Goal: Entertainment & Leisure: Consume media (video, audio)

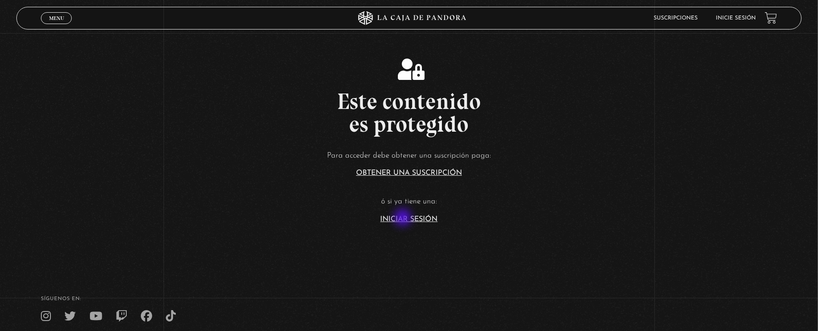
click at [404, 219] on link "Iniciar Sesión" at bounding box center [409, 219] width 57 height 7
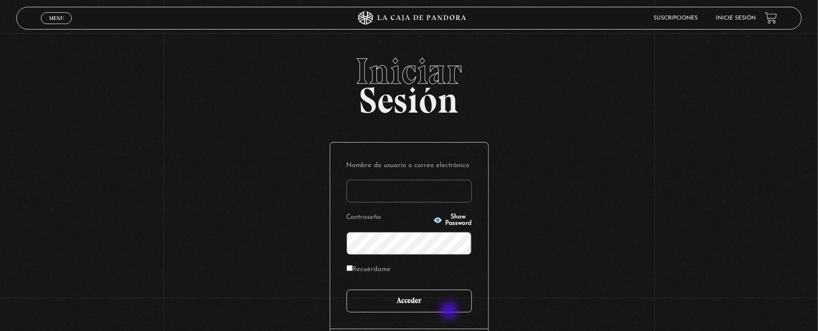
type input "[EMAIL_ADDRESS][DOMAIN_NAME]"
click at [449, 311] on input "Acceder" at bounding box center [409, 301] width 125 height 23
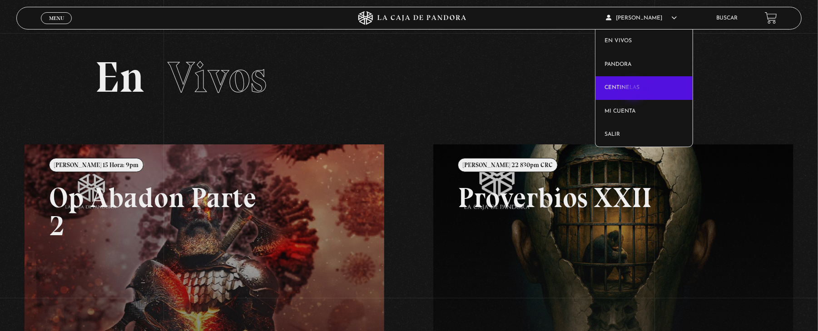
click at [635, 91] on link "Centinelas" at bounding box center [644, 88] width 97 height 24
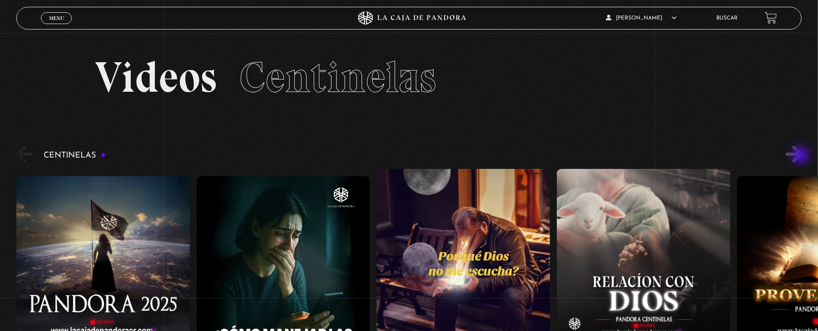
click at [802, 157] on button "»" at bounding box center [795, 154] width 16 height 16
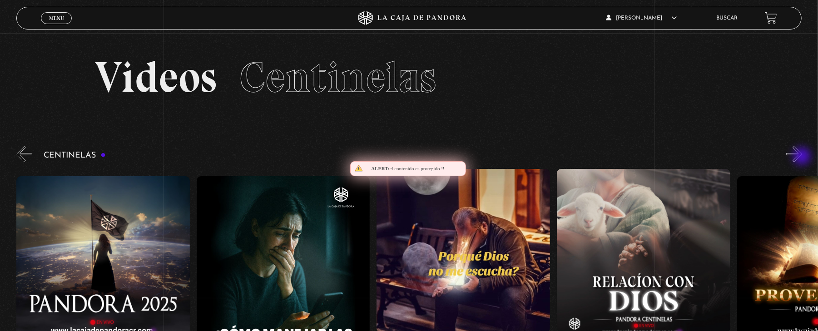
click at [802, 157] on button "»" at bounding box center [795, 154] width 16 height 16
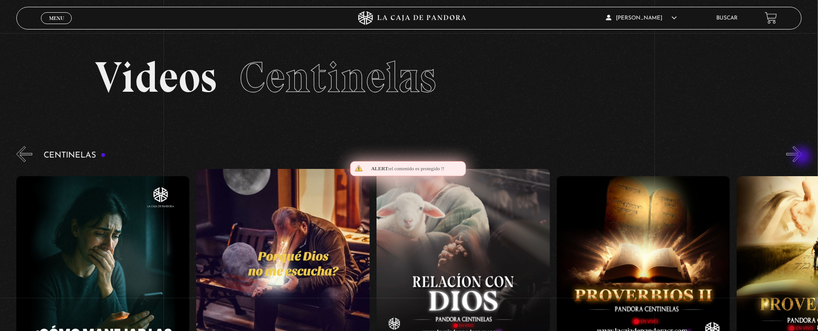
click at [802, 157] on button "»" at bounding box center [795, 154] width 16 height 16
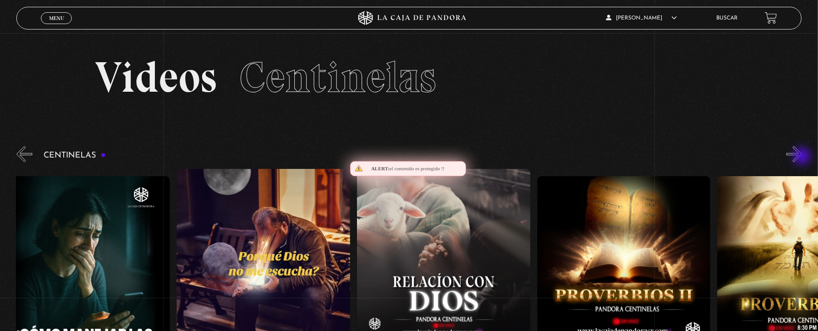
click at [802, 157] on button "»" at bounding box center [795, 154] width 16 height 16
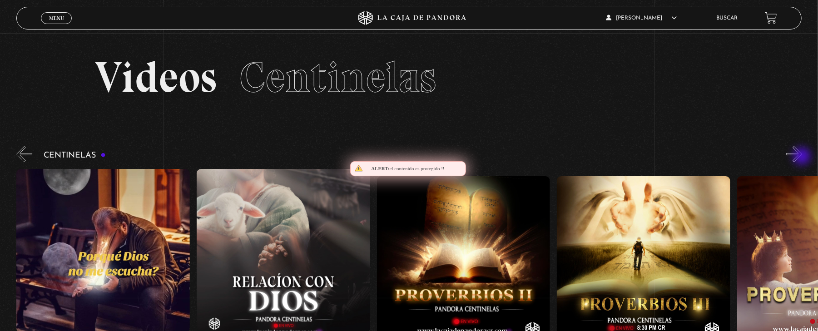
click at [802, 157] on button "»" at bounding box center [795, 154] width 16 height 16
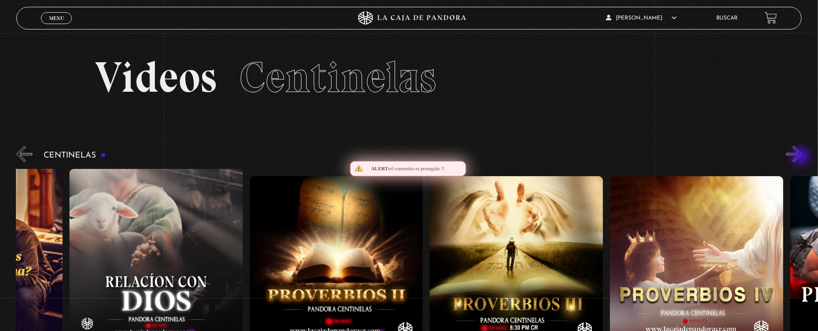
click at [802, 157] on button "»" at bounding box center [795, 154] width 16 height 16
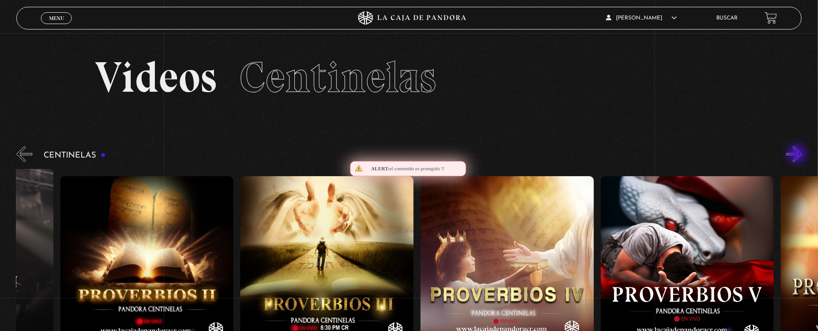
click at [798, 155] on button "»" at bounding box center [795, 154] width 16 height 16
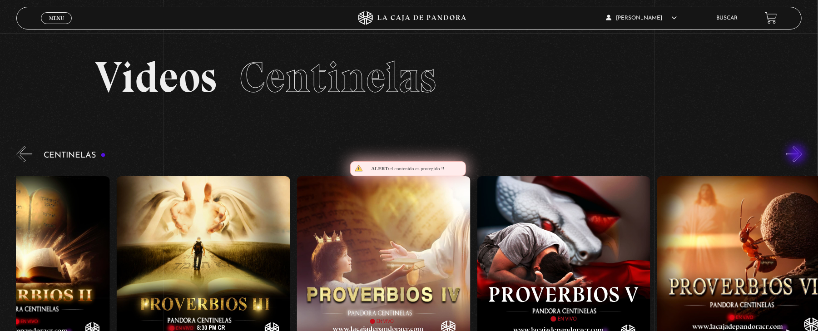
click at [798, 155] on button "»" at bounding box center [795, 154] width 16 height 16
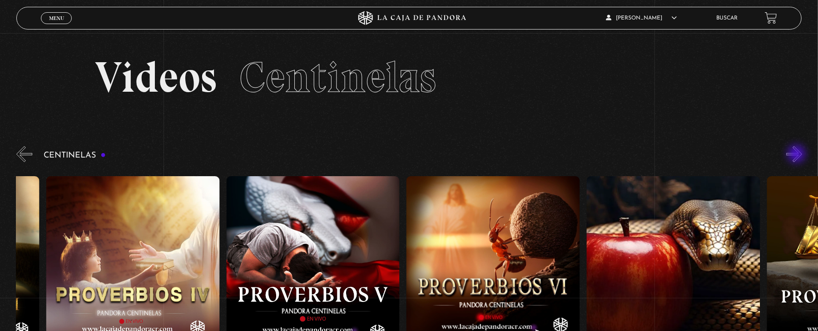
click at [798, 155] on button "»" at bounding box center [795, 154] width 16 height 16
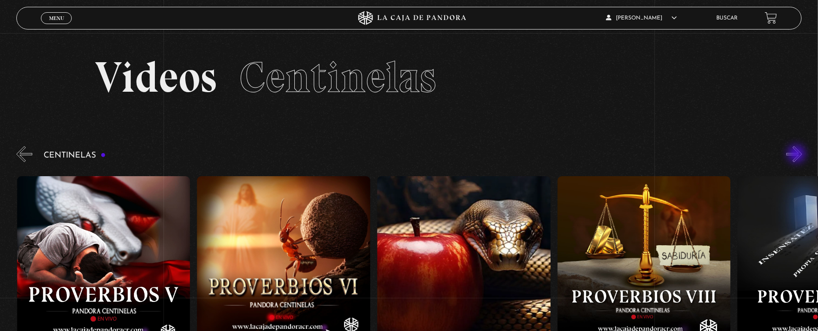
click at [798, 155] on button "»" at bounding box center [795, 154] width 16 height 16
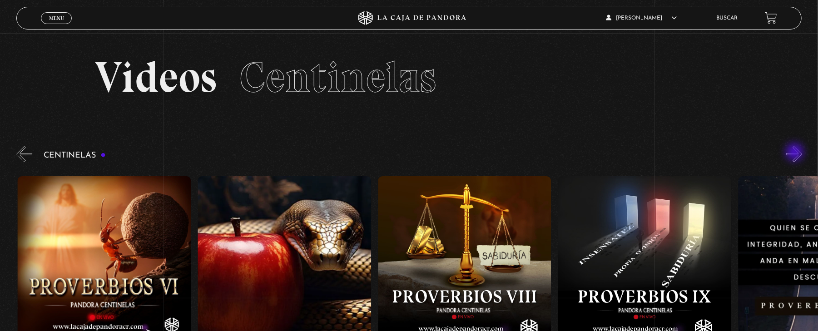
click at [796, 153] on button "»" at bounding box center [795, 154] width 16 height 16
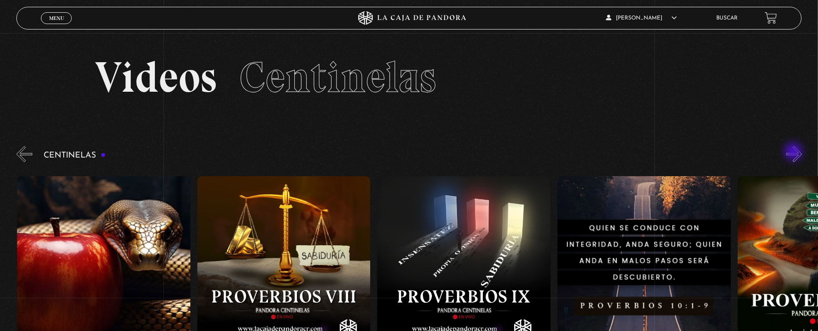
click at [795, 153] on div "Centinelas" at bounding box center [417, 254] width 802 height 221
click at [800, 154] on button "»" at bounding box center [795, 154] width 16 height 16
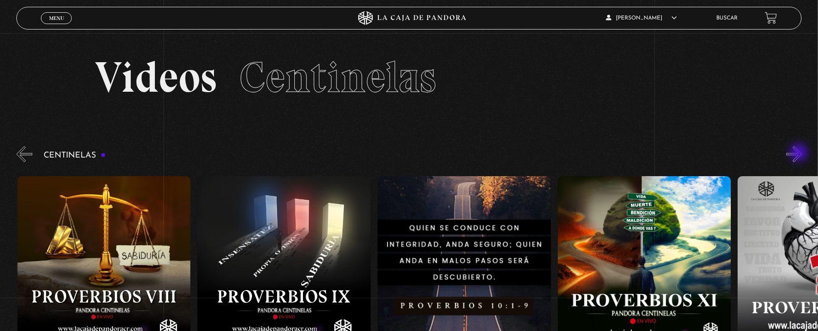
click at [800, 154] on button "»" at bounding box center [795, 154] width 16 height 16
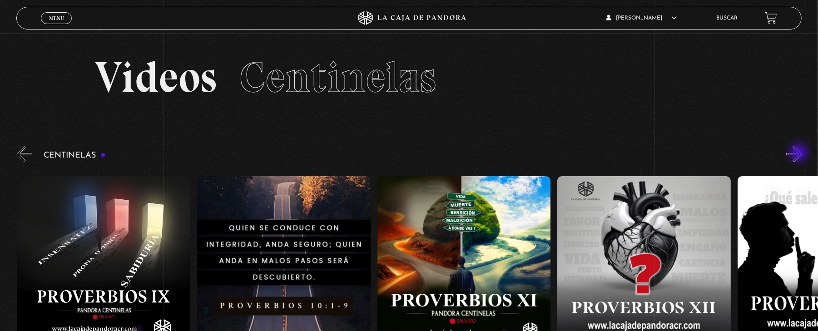
click at [800, 154] on button "»" at bounding box center [795, 154] width 16 height 16
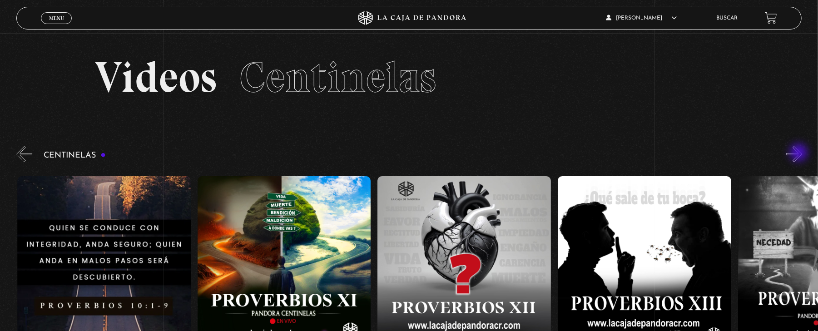
click at [800, 154] on button "»" at bounding box center [795, 154] width 16 height 16
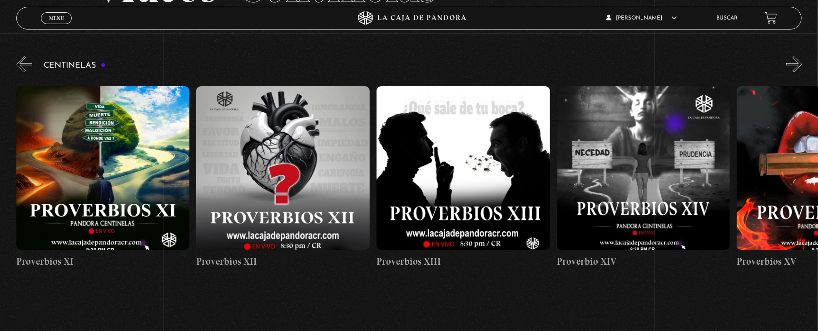
scroll to position [121, 0]
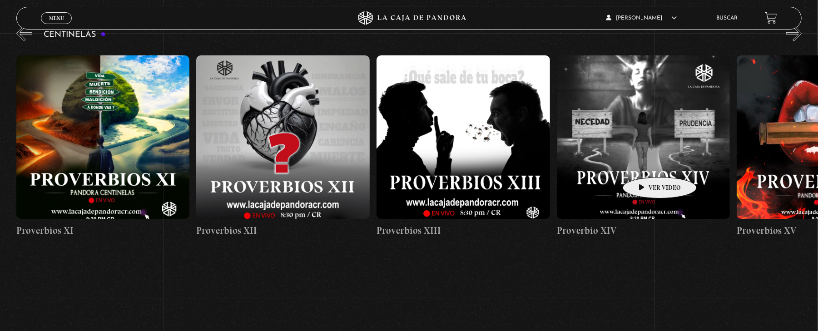
click at [646, 164] on figure at bounding box center [644, 137] width 174 height 164
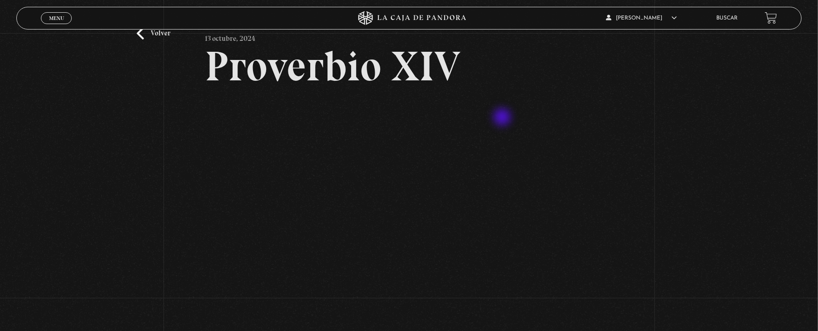
scroll to position [60, 0]
